Goal: Check status: Check status

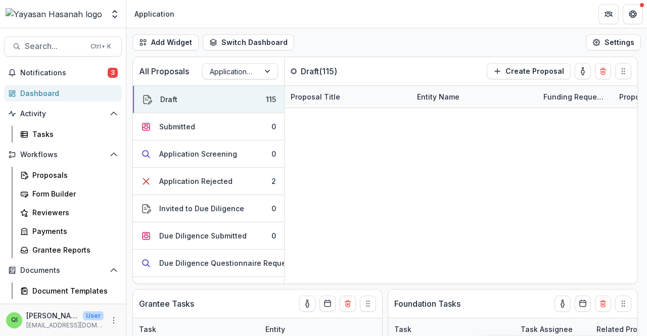
scroll to position [556, 0]
